Goal: Task Accomplishment & Management: Use online tool/utility

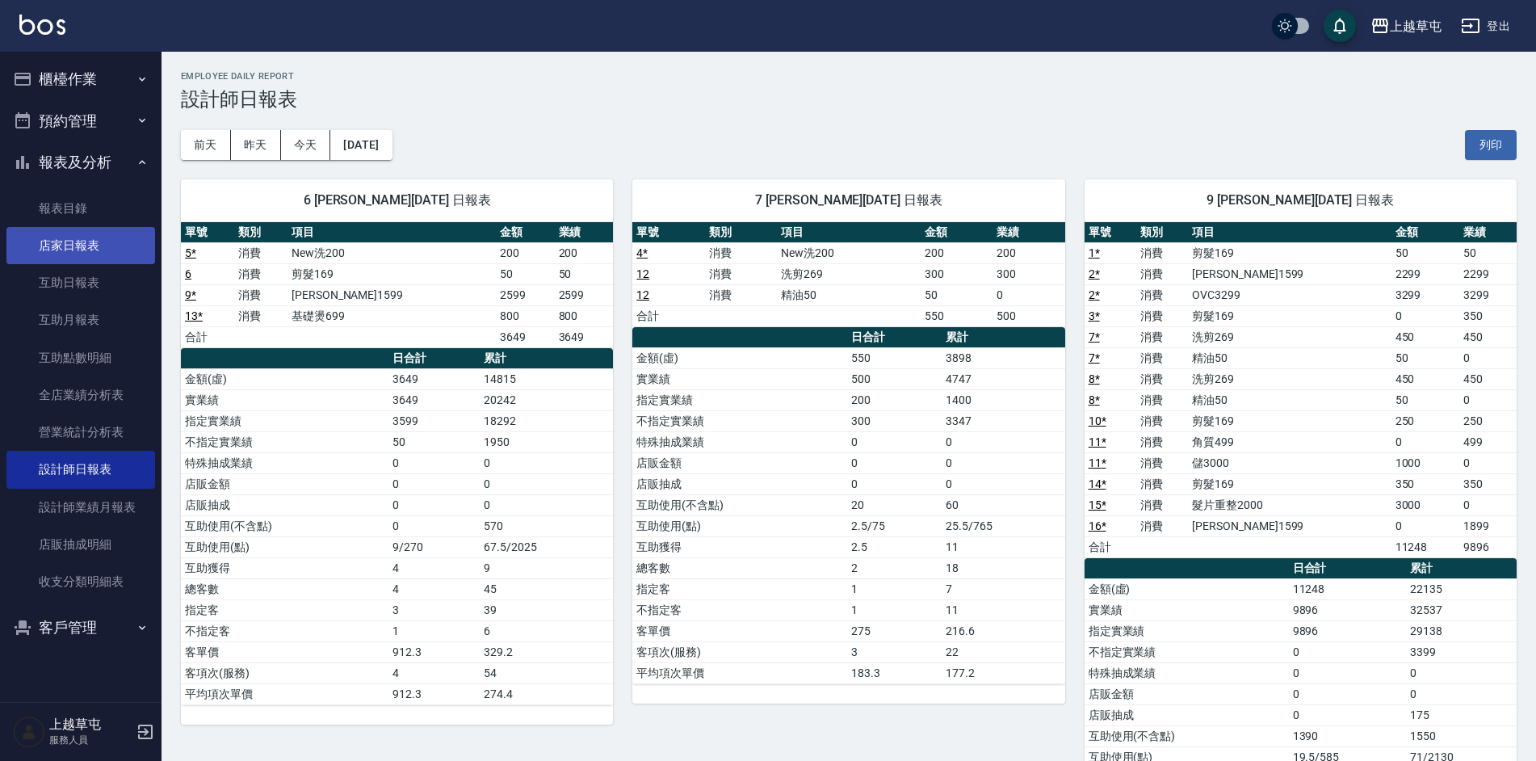
click at [114, 249] on link "店家日報表" at bounding box center [80, 245] width 149 height 37
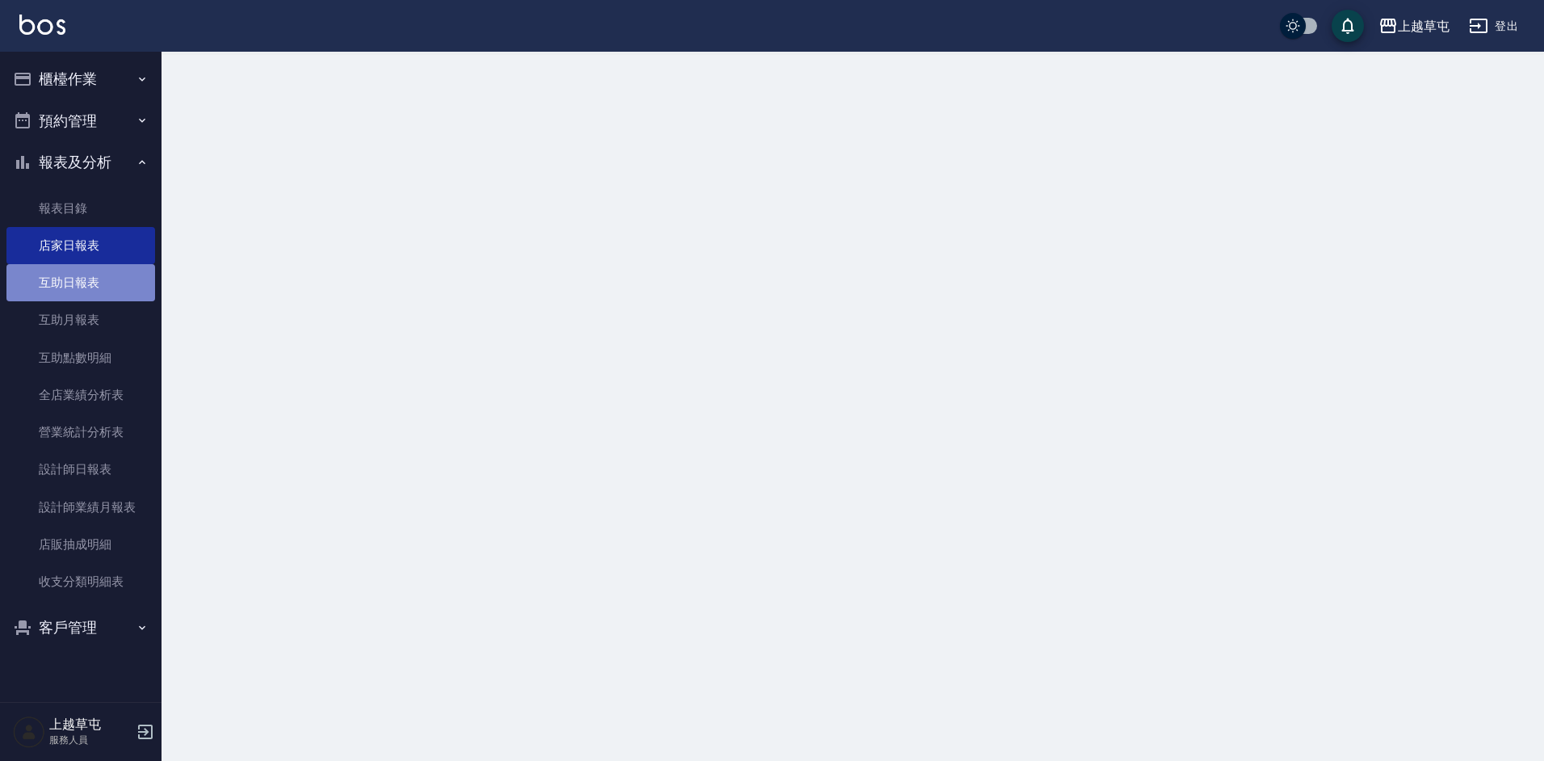
click at [112, 282] on link "互助日報表" at bounding box center [80, 282] width 149 height 37
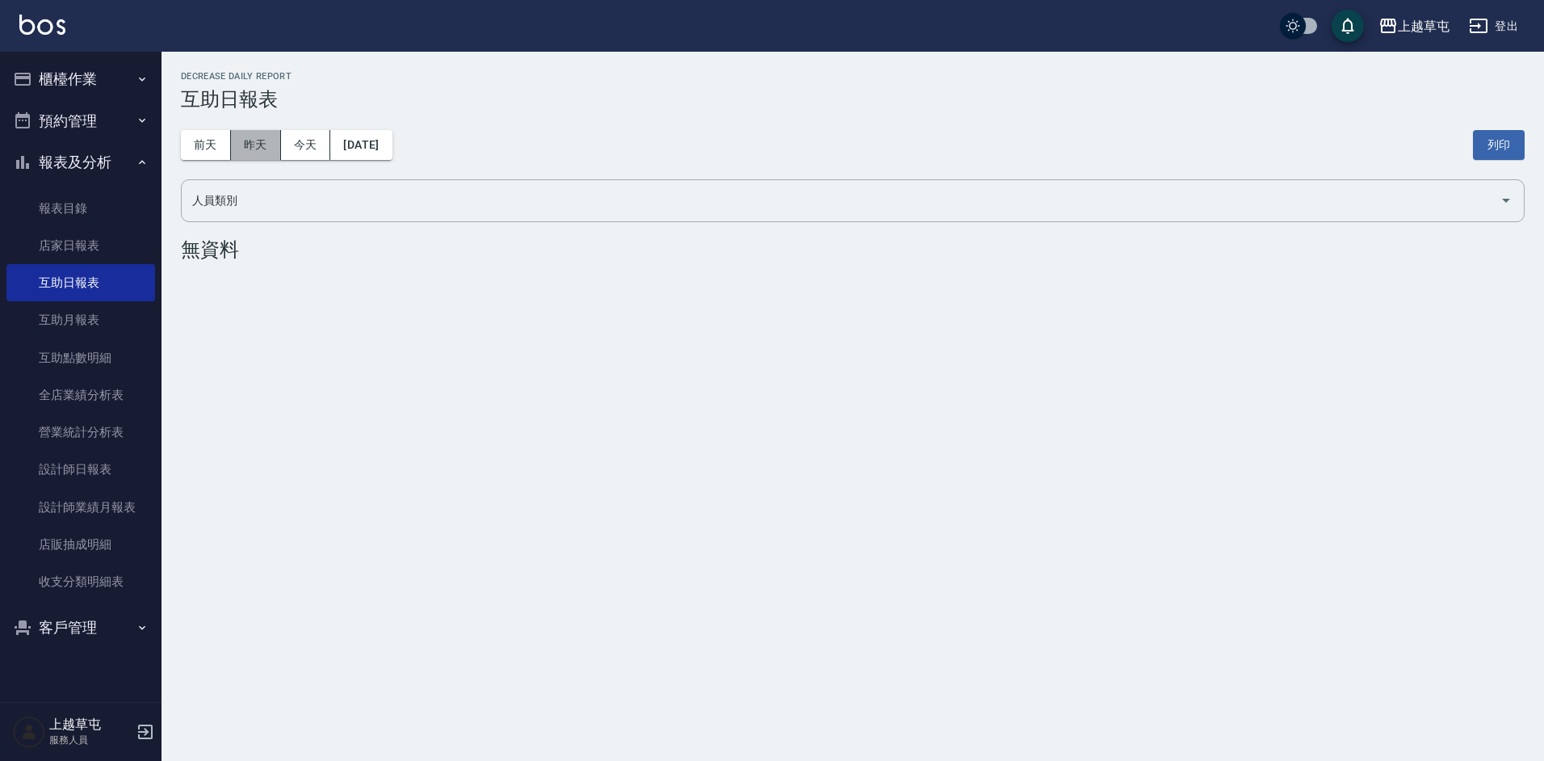
click at [267, 141] on button "昨天" at bounding box center [256, 145] width 50 height 30
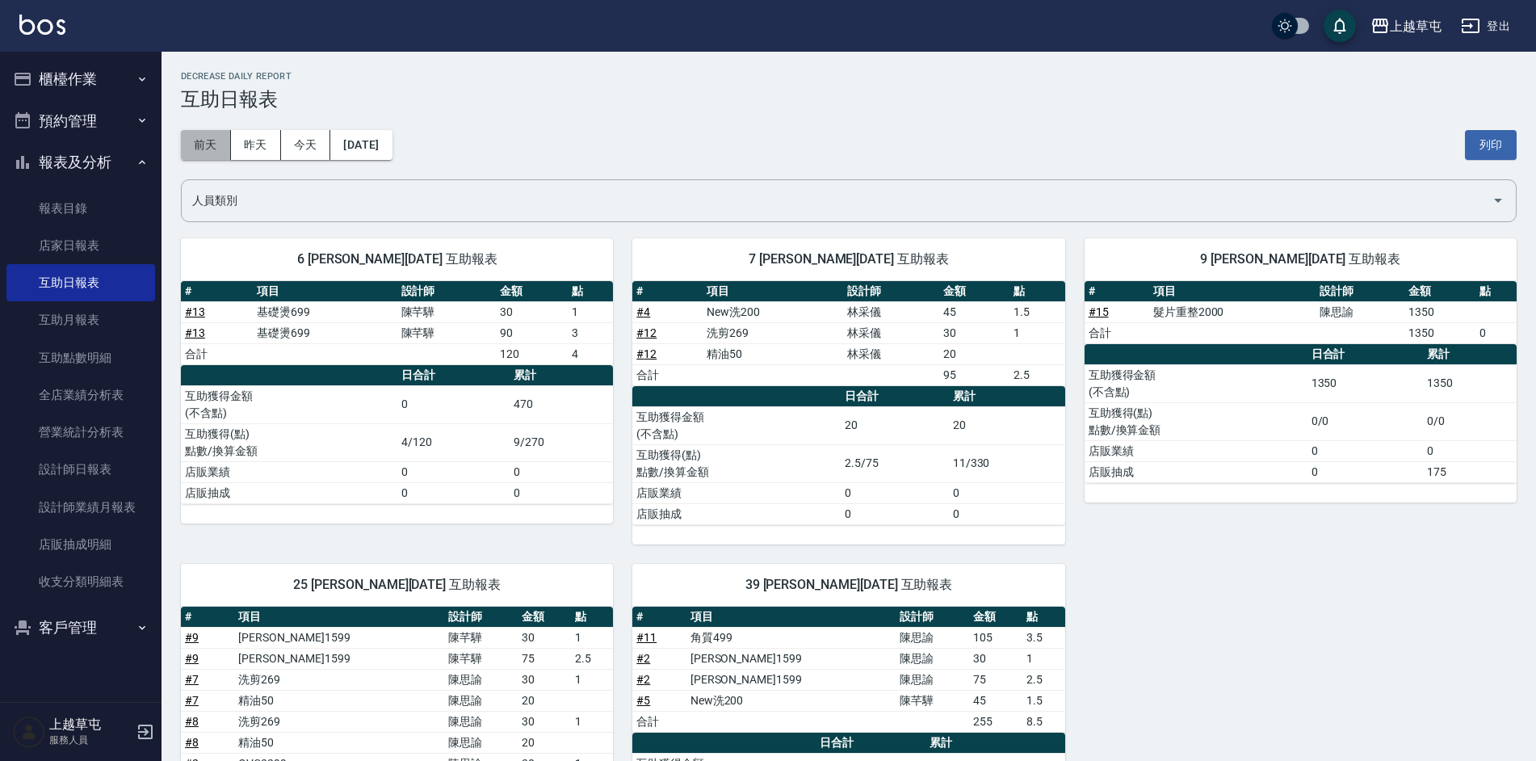
click at [207, 148] on button "前天" at bounding box center [206, 145] width 50 height 30
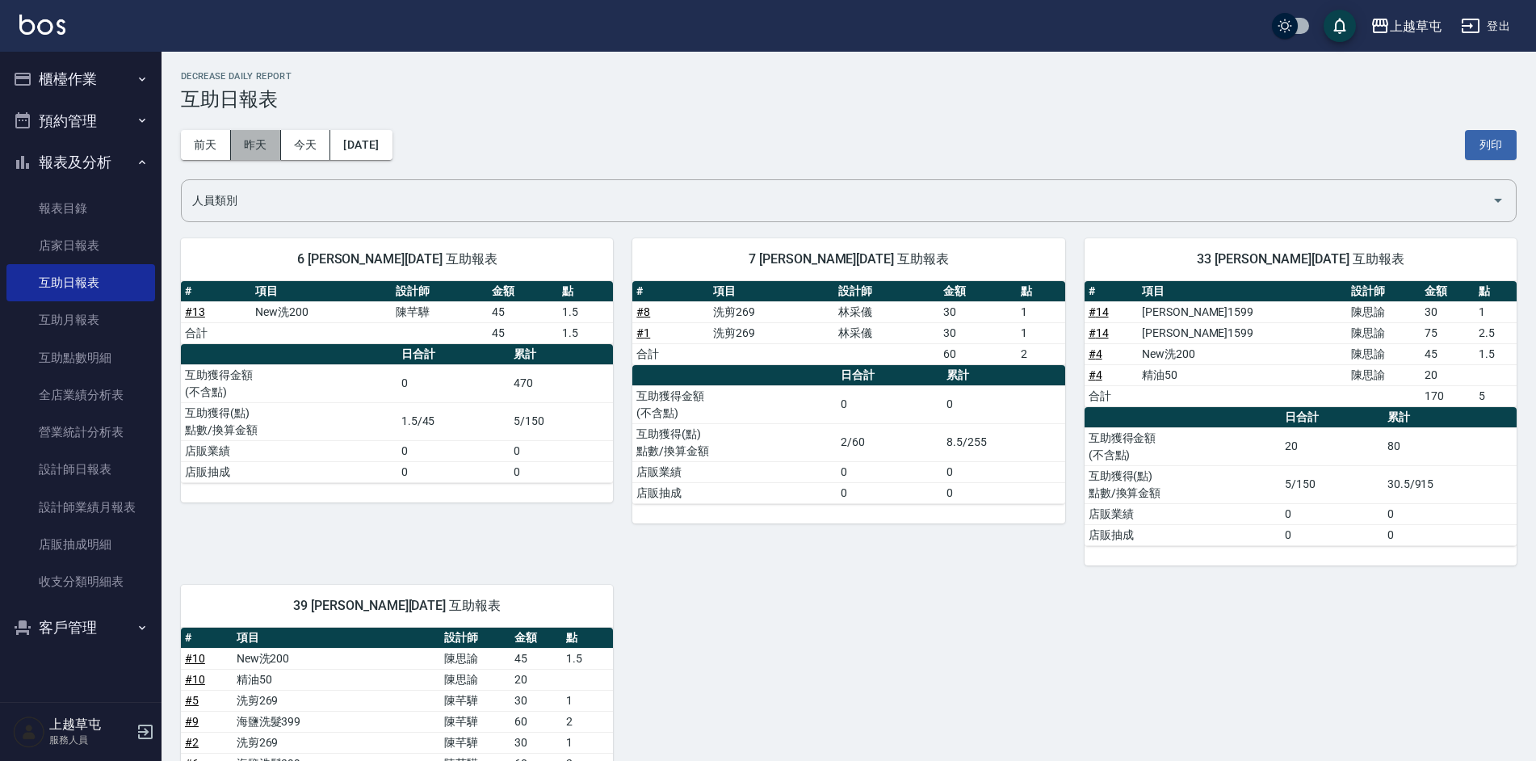
click at [251, 156] on button "昨天" at bounding box center [256, 145] width 50 height 30
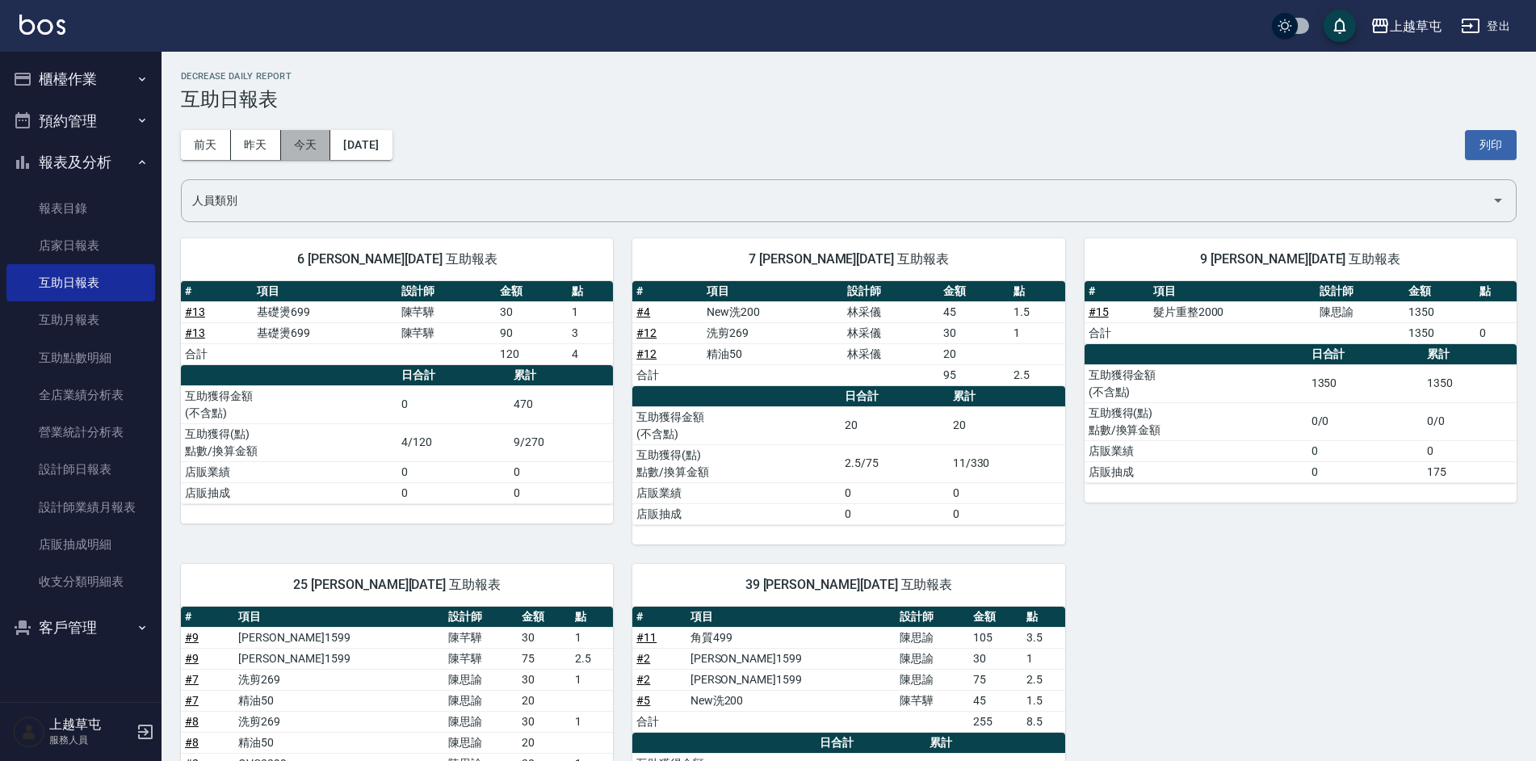
click at [313, 145] on button "今天" at bounding box center [306, 145] width 50 height 30
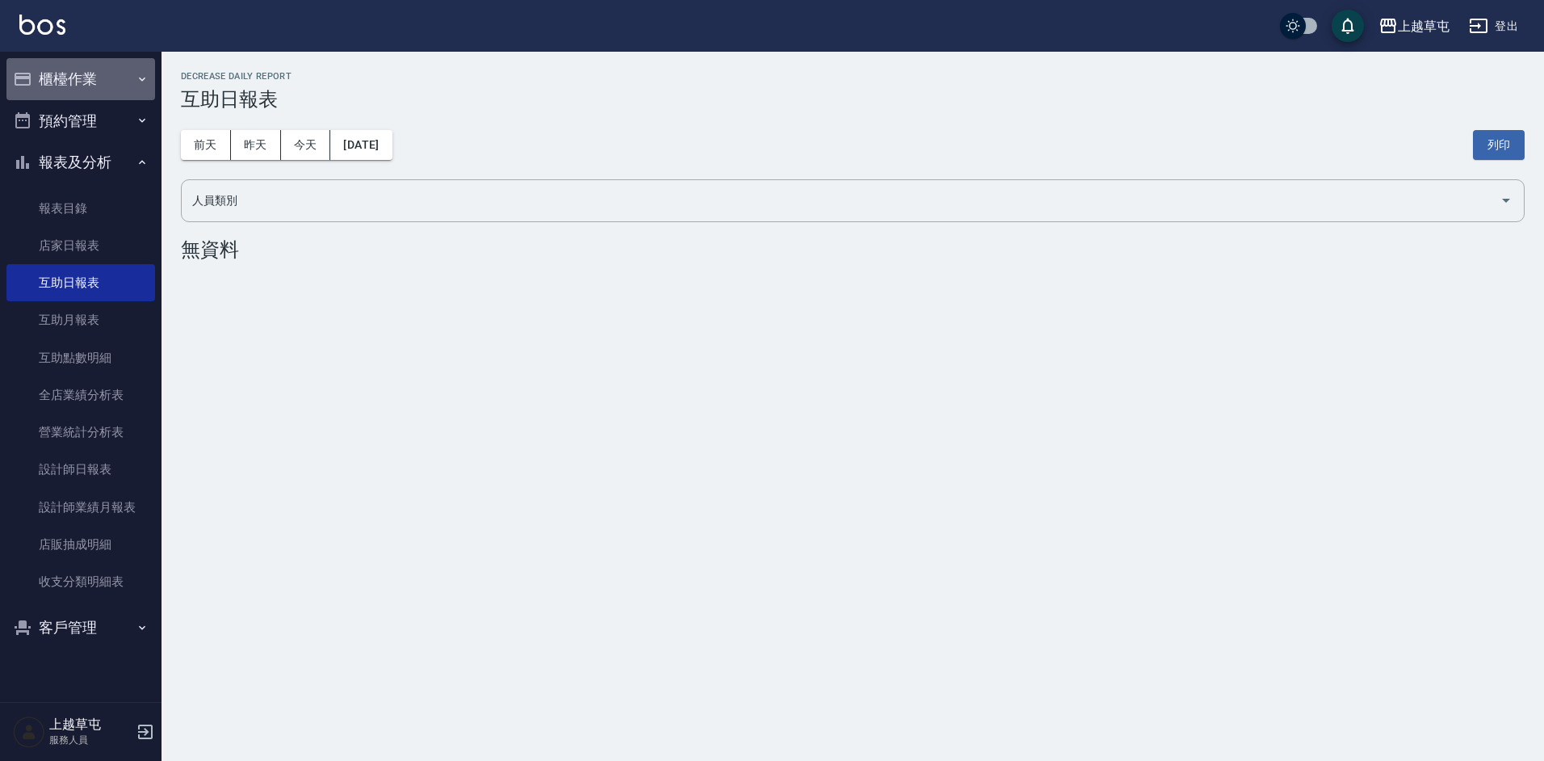
click at [103, 71] on button "櫃檯作業" at bounding box center [80, 79] width 149 height 42
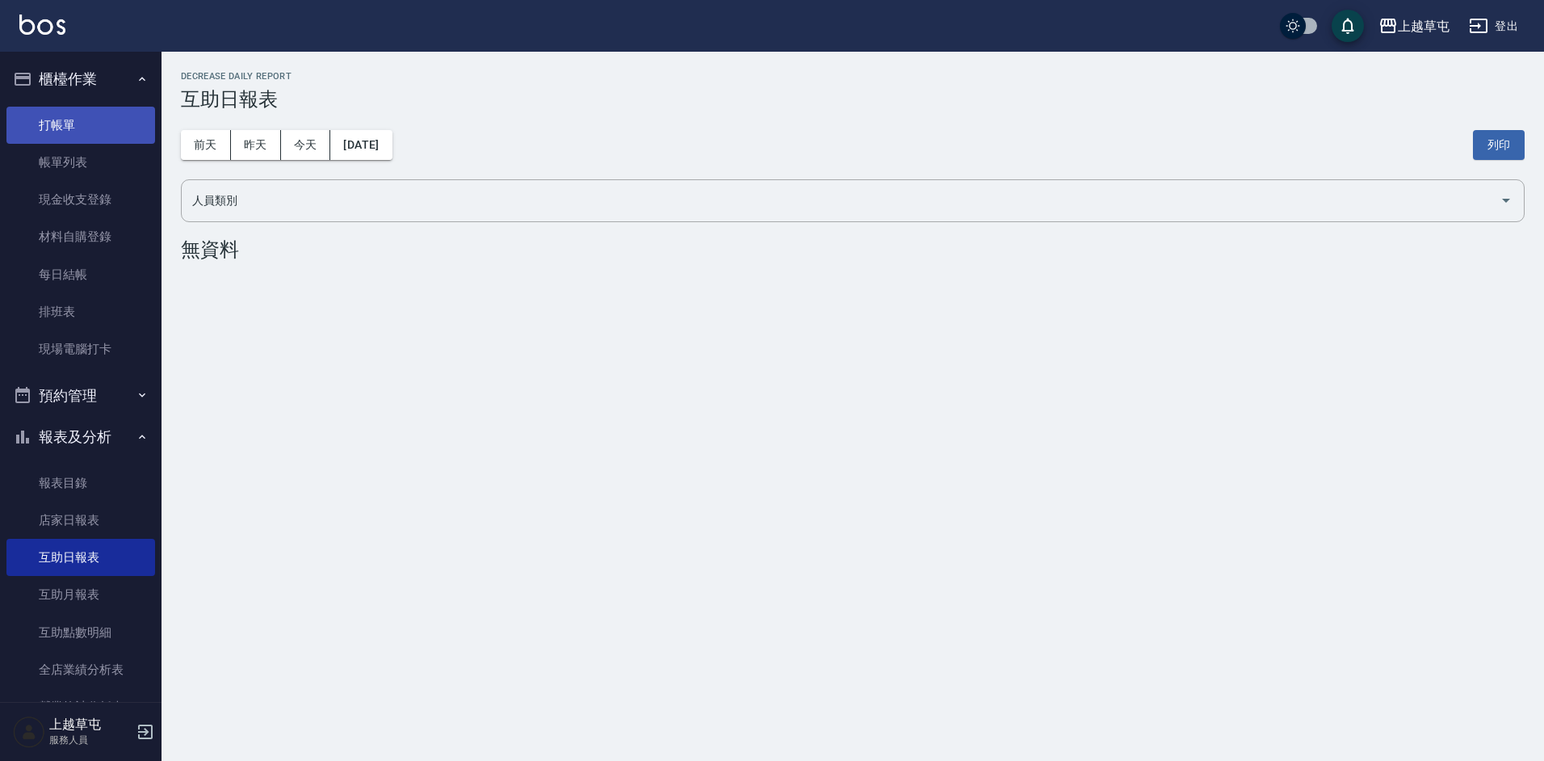
click at [97, 110] on link "打帳單" at bounding box center [80, 125] width 149 height 37
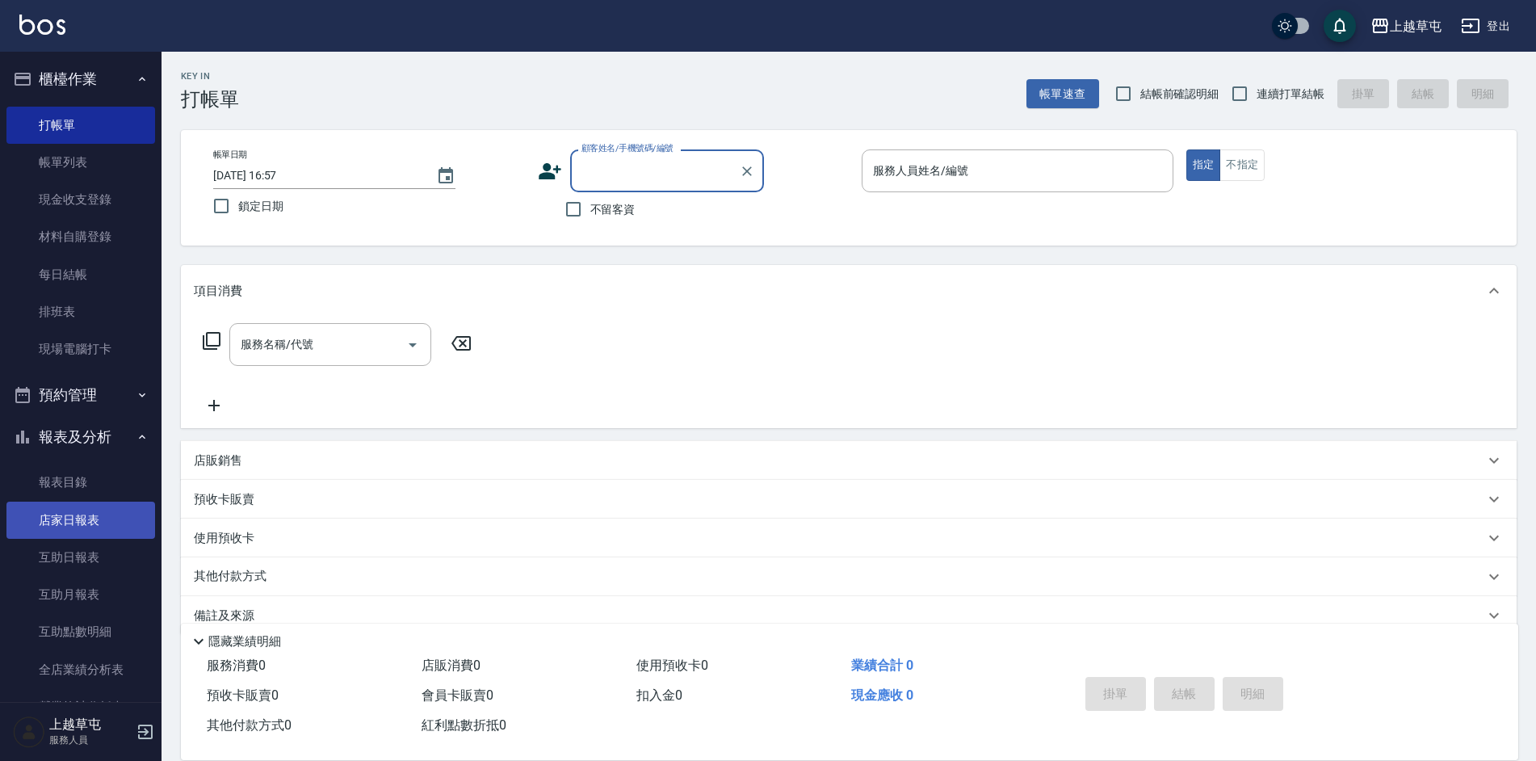
click at [111, 523] on link "店家日報表" at bounding box center [80, 520] width 149 height 37
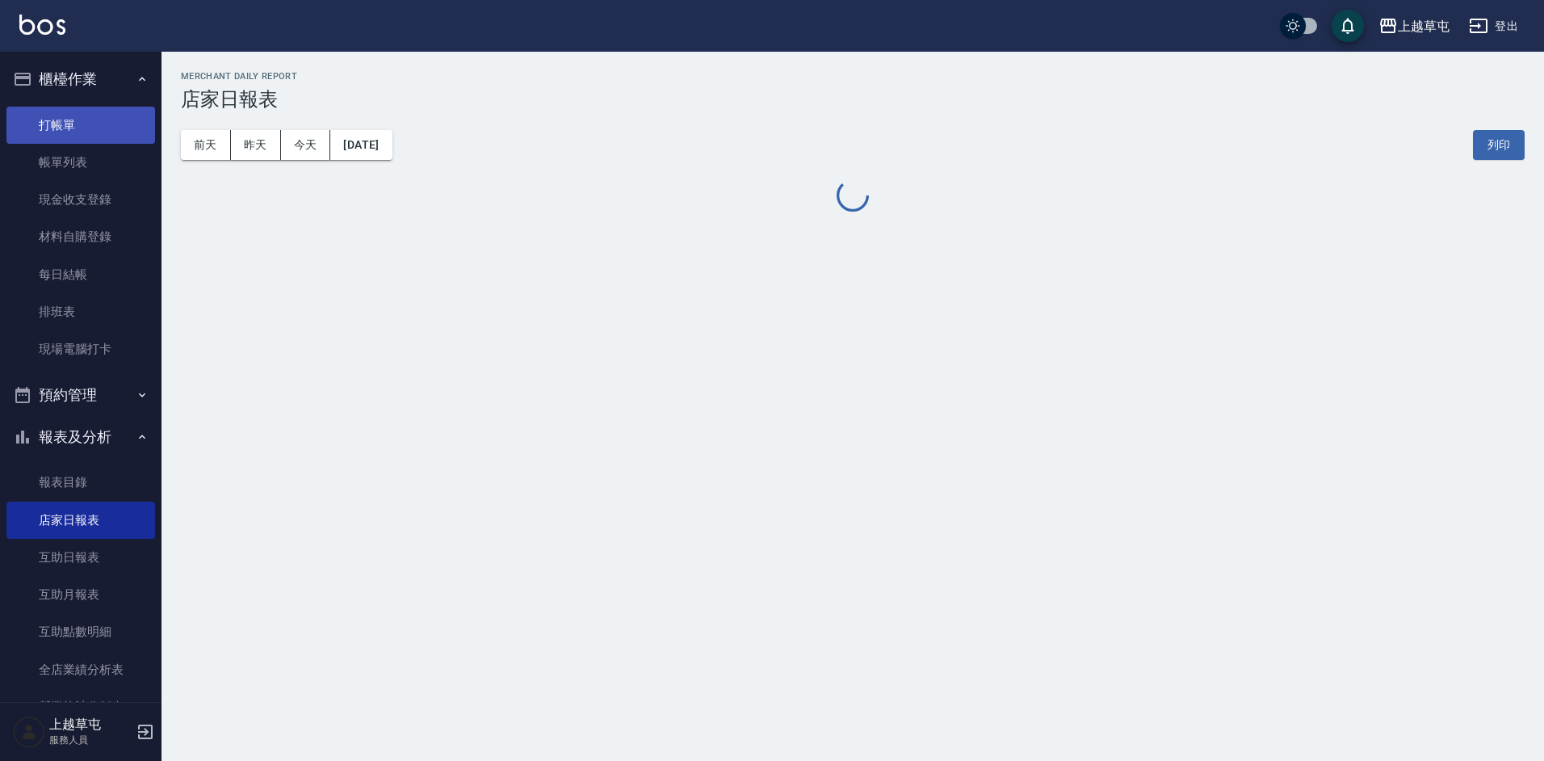
click at [79, 137] on link "打帳單" at bounding box center [80, 125] width 149 height 37
